Goal: Navigation & Orientation: Find specific page/section

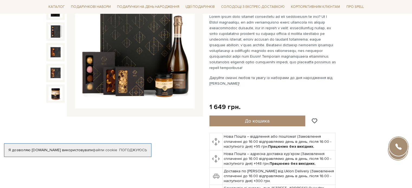
scroll to position [108, 0]
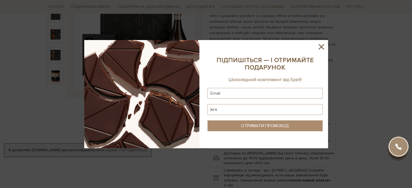
click at [387, 76] on div at bounding box center [206, 94] width 412 height 188
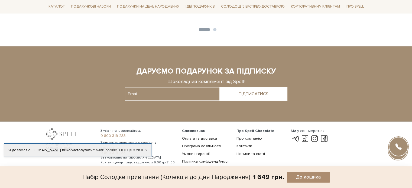
scroll to position [668, 0]
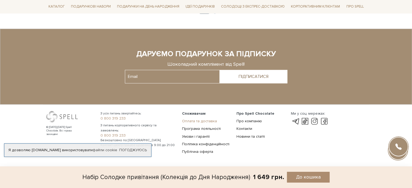
click at [197, 120] on link "Оплата та доставка" at bounding box center [199, 121] width 35 height 5
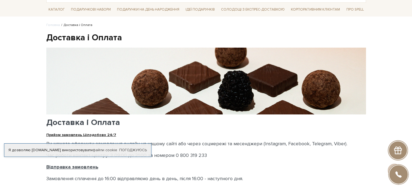
scroll to position [27, 0]
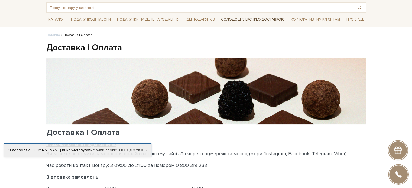
click at [234, 20] on link "Солодощі з експрес-доставкою" at bounding box center [253, 19] width 68 height 9
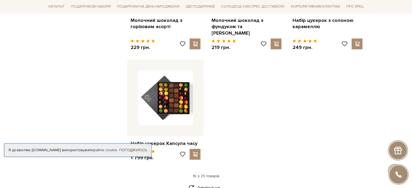
scroll to position [651, 0]
